Goal: Find specific page/section: Find specific page/section

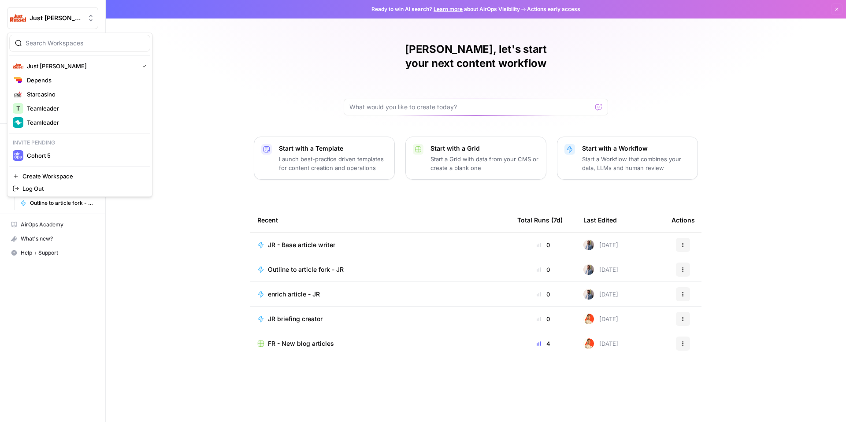
click at [43, 22] on button "Just [PERSON_NAME]" at bounding box center [52, 18] width 91 height 22
click at [53, 126] on span "Teamleader" at bounding box center [85, 122] width 116 height 9
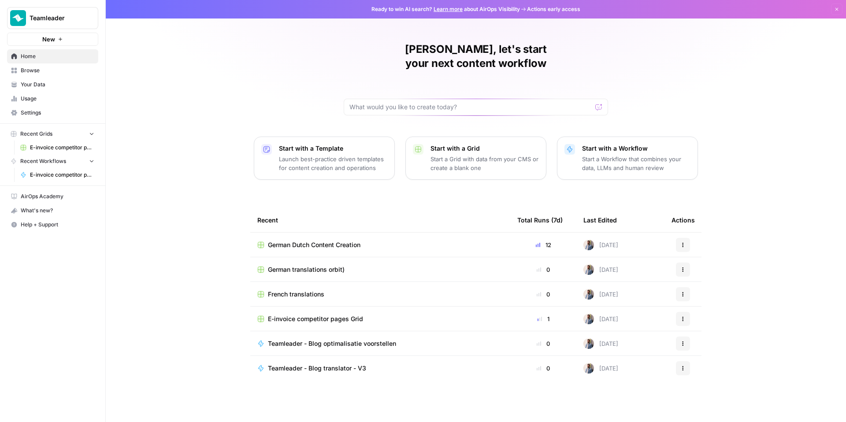
click at [47, 70] on span "Browse" at bounding box center [58, 71] width 74 height 8
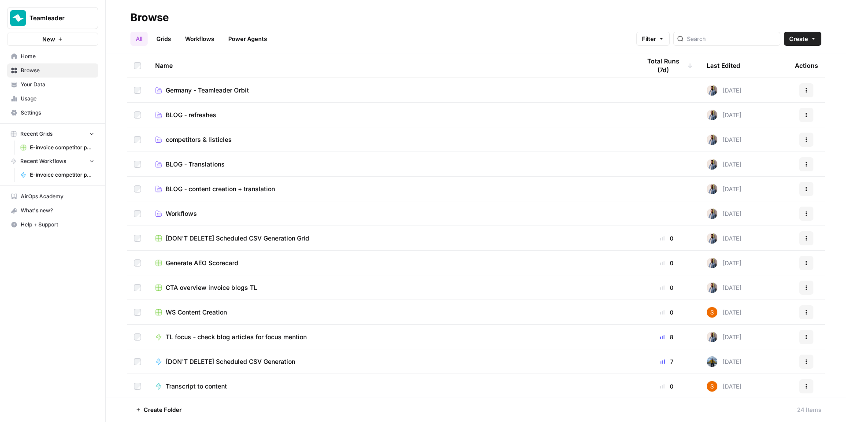
click at [168, 37] on link "Grids" at bounding box center [163, 39] width 25 height 14
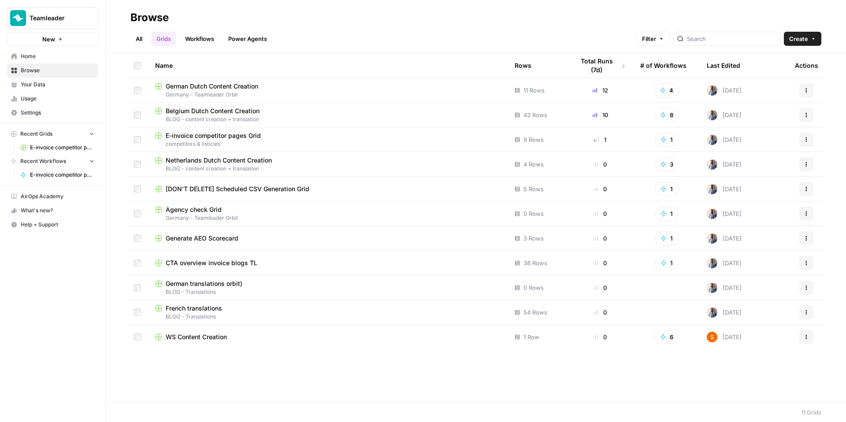
click at [220, 118] on span "BLOG - content creation + translation" at bounding box center [327, 119] width 345 height 8
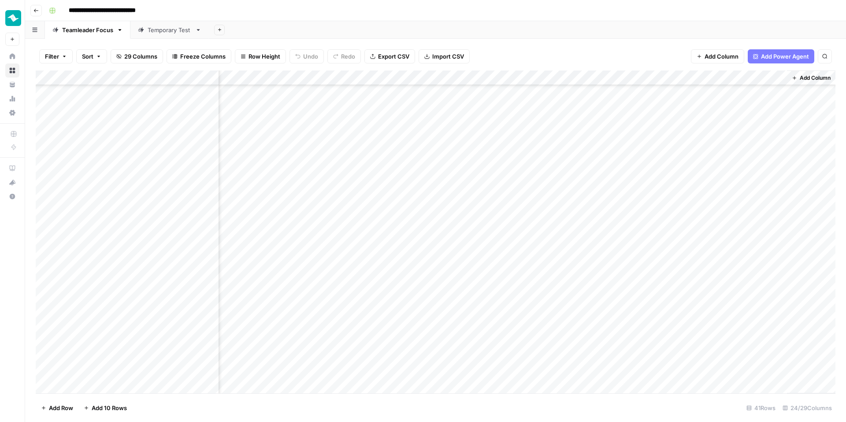
scroll to position [320, 1379]
click at [499, 265] on div "Add Column" at bounding box center [436, 231] width 800 height 323
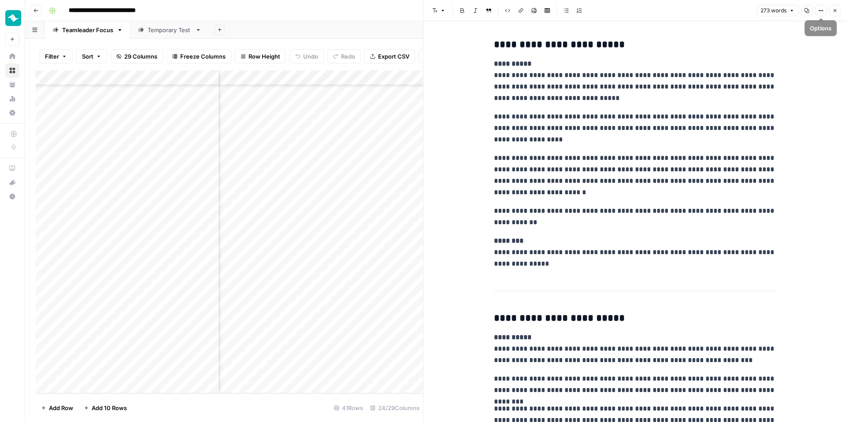
click at [831, 14] on button "Close" at bounding box center [834, 10] width 11 height 11
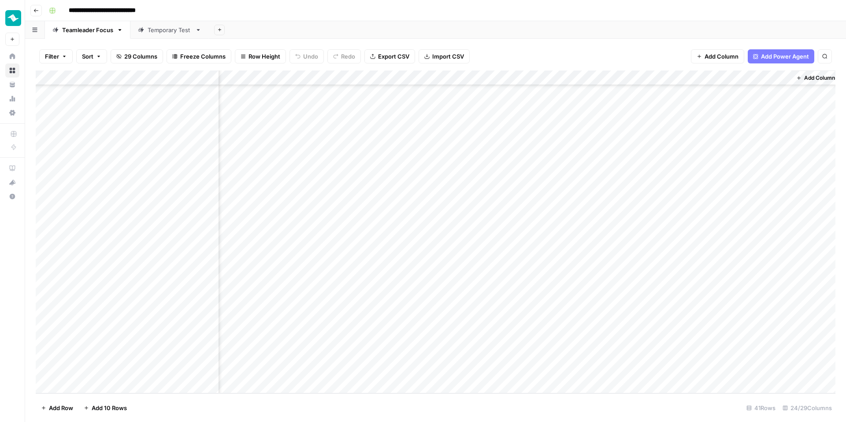
scroll to position [320, 1369]
click at [506, 265] on div "Add Column" at bounding box center [436, 231] width 800 height 323
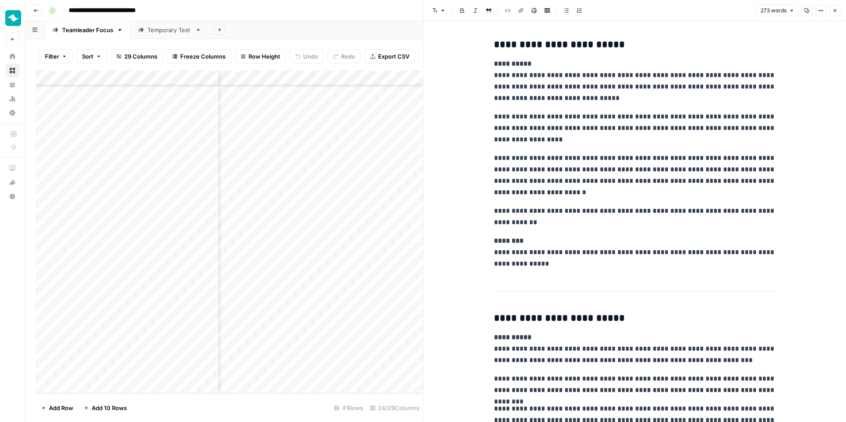
scroll to position [320, 1641]
click at [236, 297] on div "Add Column" at bounding box center [229, 231] width 387 height 323
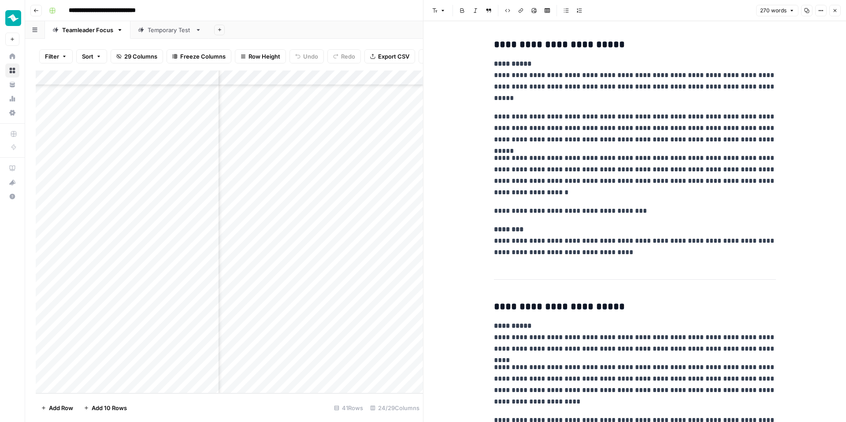
click at [834, 9] on icon "button" at bounding box center [834, 10] width 5 height 5
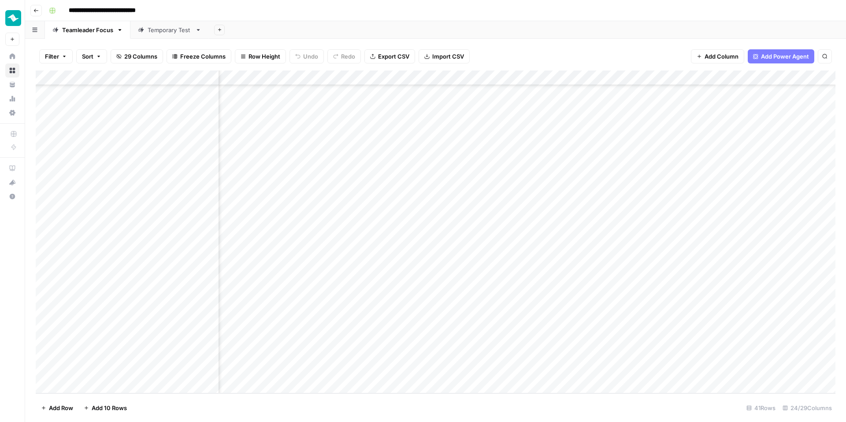
scroll to position [320, 0]
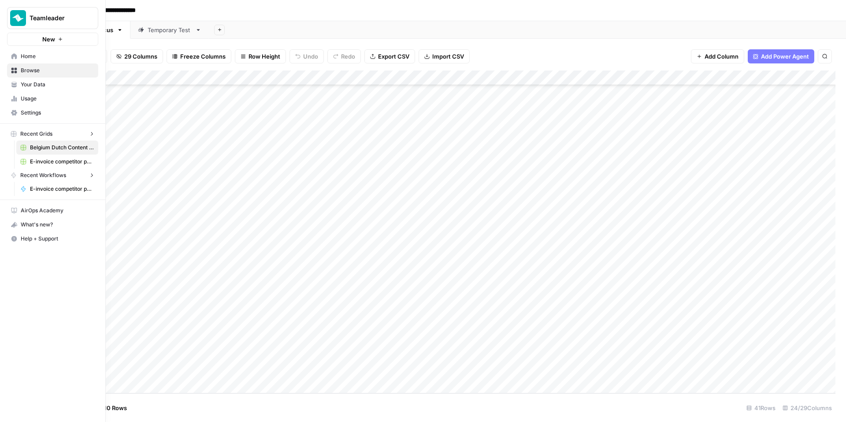
click at [10, 56] on link "Home" at bounding box center [52, 56] width 91 height 14
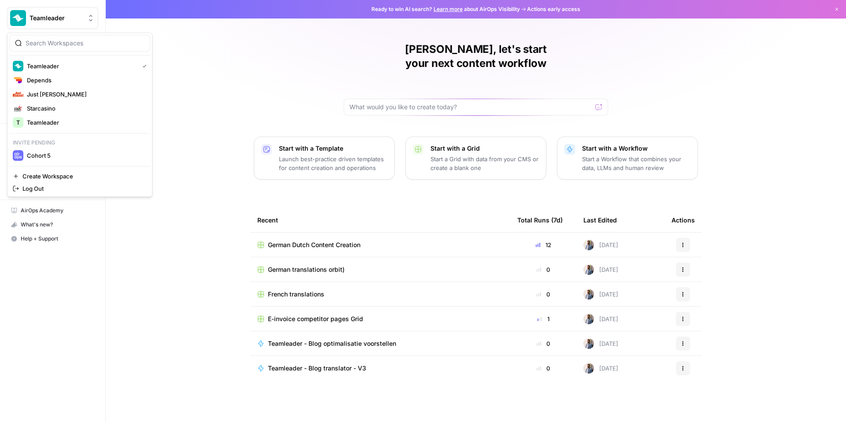
click at [59, 18] on span "Teamleader" at bounding box center [56, 18] width 53 height 9
